Goal: Information Seeking & Learning: Understand process/instructions

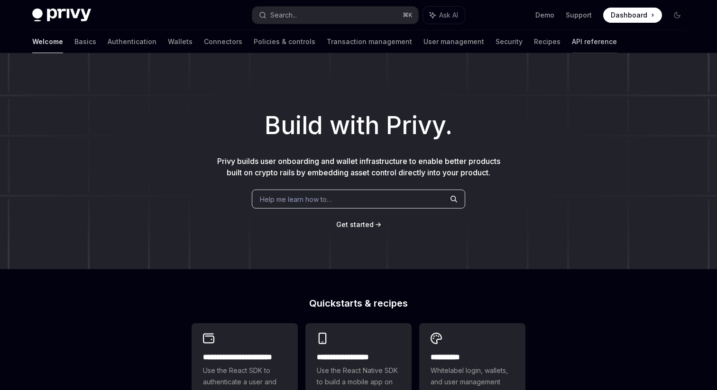
click at [572, 41] on link "API reference" at bounding box center [594, 41] width 45 height 23
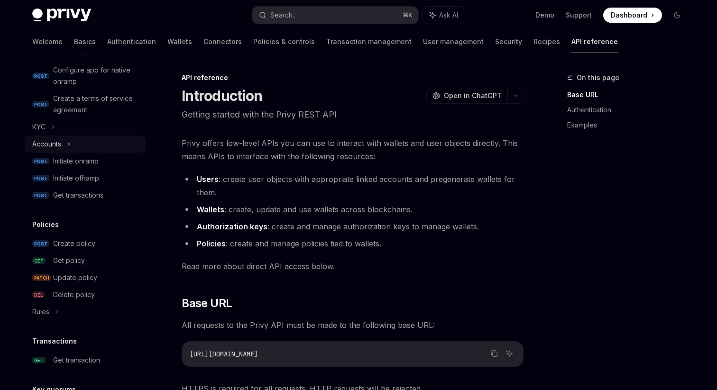
scroll to position [360, 0]
click at [76, 254] on div "Get policy" at bounding box center [69, 259] width 32 height 11
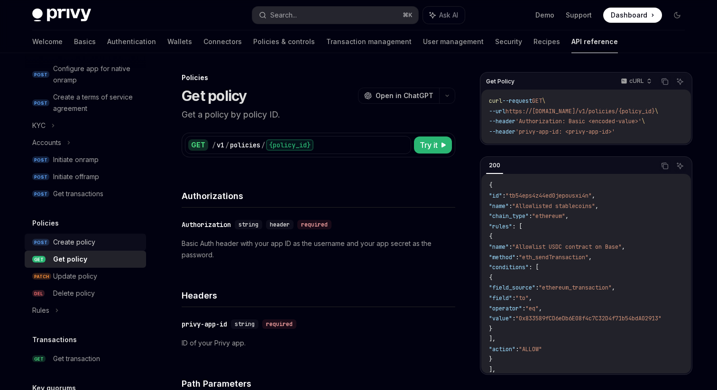
click at [78, 243] on div "Create policy" at bounding box center [74, 242] width 42 height 11
type textarea "*"
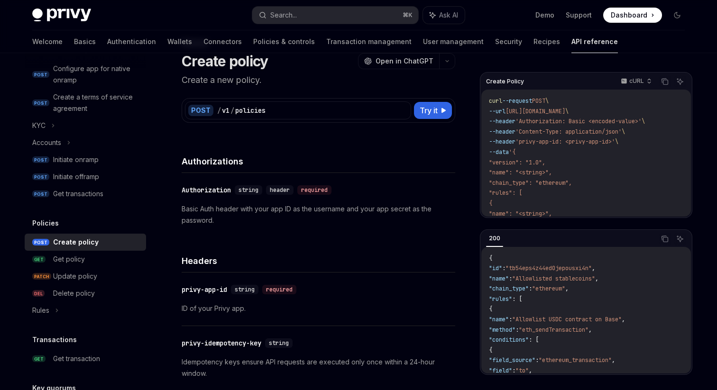
scroll to position [28, 0]
